Goal: Transaction & Acquisition: Obtain resource

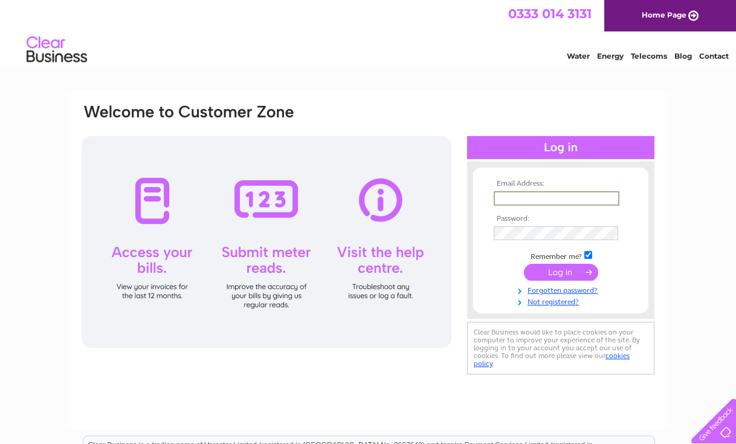
type input "Lyns88@gmail.com"
click at [562, 268] on input "submit" at bounding box center [561, 272] width 74 height 17
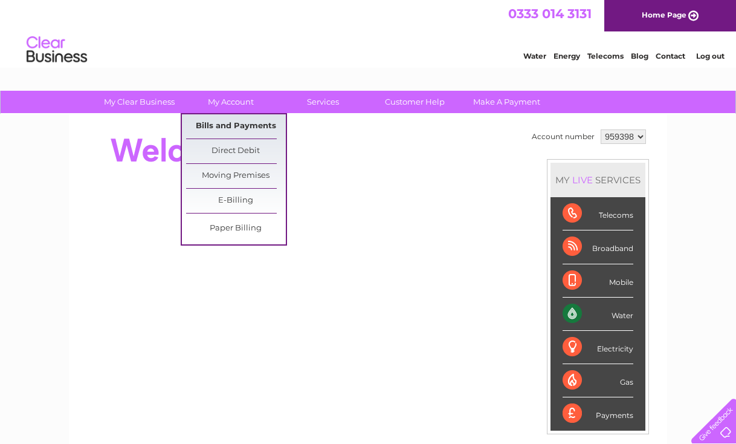
click at [234, 124] on link "Bills and Payments" at bounding box center [236, 126] width 100 height 24
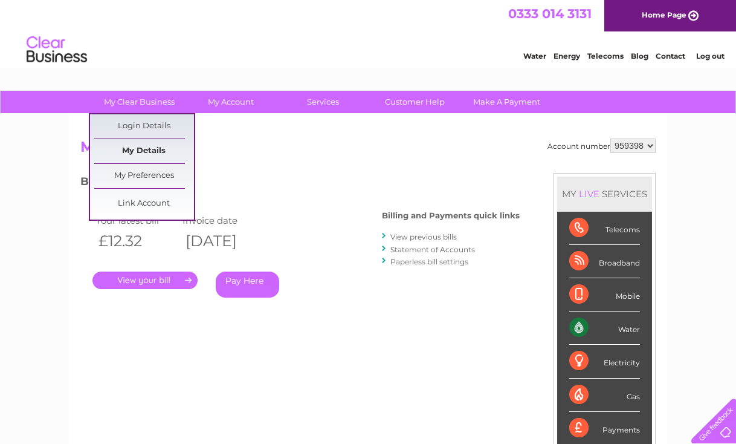
click at [156, 147] on link "My Details" at bounding box center [144, 151] width 100 height 24
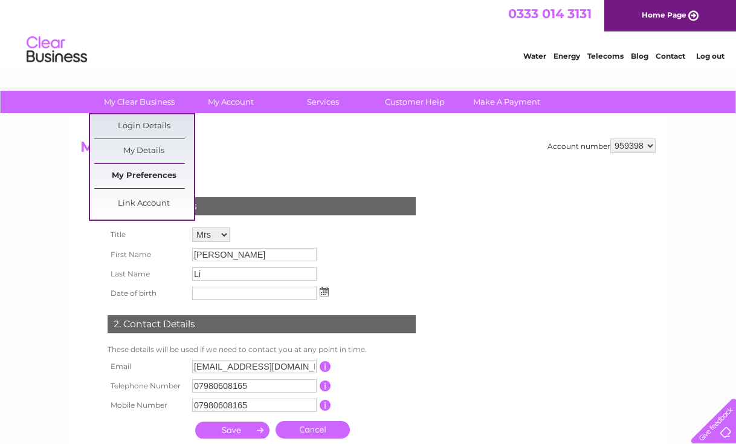
click at [147, 170] on link "My Preferences" at bounding box center [144, 176] width 100 height 24
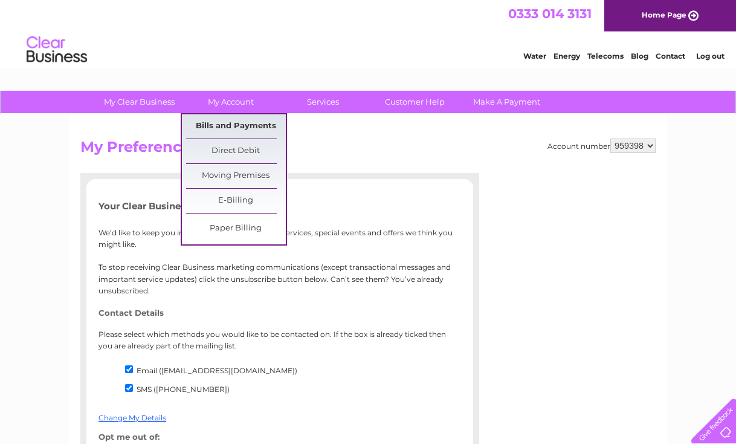
click at [219, 126] on link "Bills and Payments" at bounding box center [236, 126] width 100 height 24
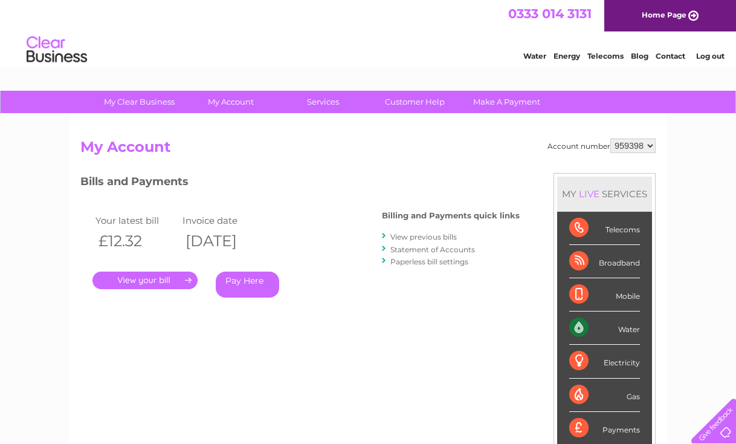
click at [184, 278] on link "." at bounding box center [144, 280] width 105 height 18
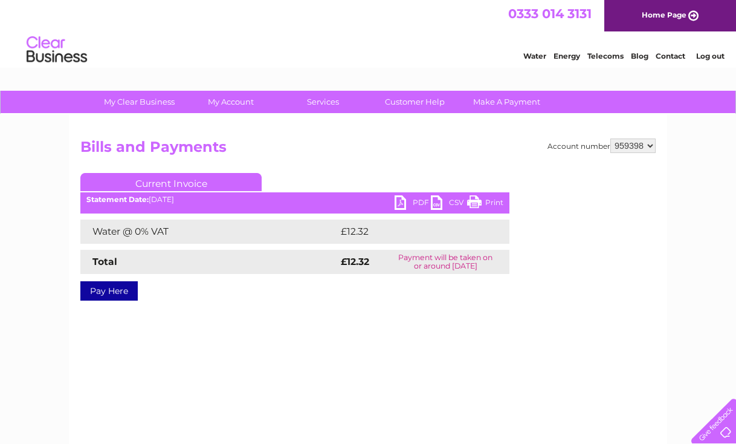
click at [402, 201] on link "PDF" at bounding box center [413, 204] width 36 height 18
